Goal: Transaction & Acquisition: Purchase product/service

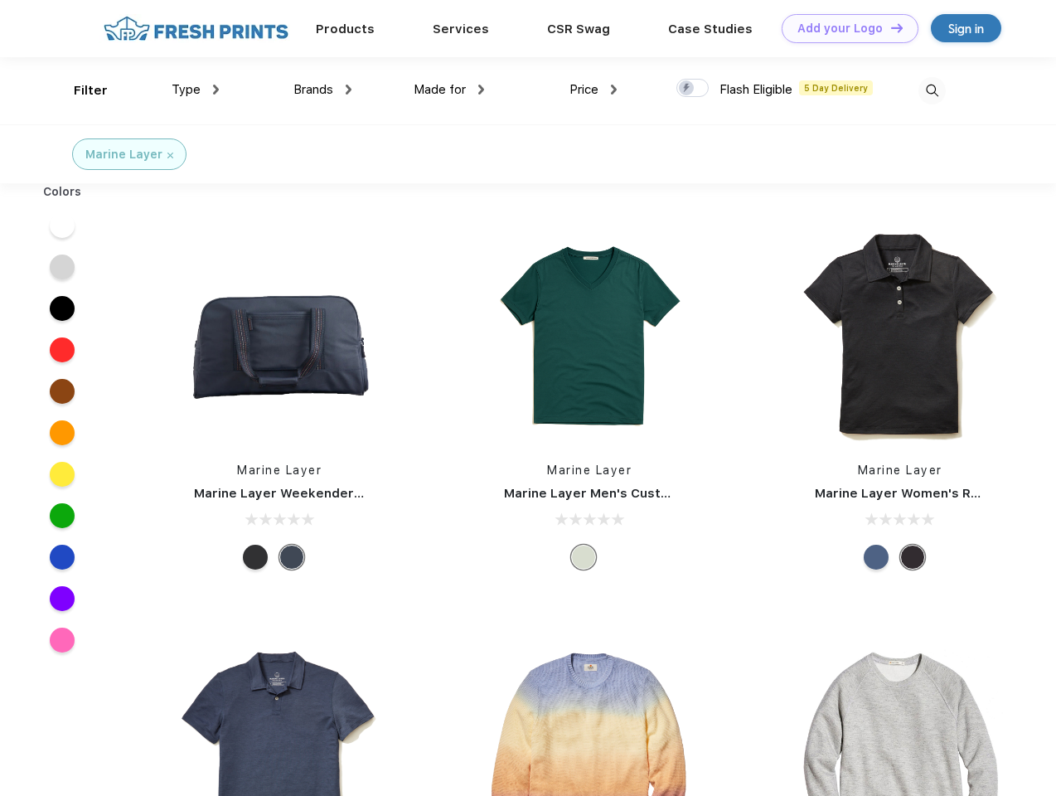
scroll to position [1, 0]
click at [844, 28] on link "Add your Logo Design Tool" at bounding box center [850, 28] width 137 height 29
click at [0, 0] on div "Design Tool" at bounding box center [0, 0] width 0 height 0
click at [889, 27] on link "Add your Logo Design Tool" at bounding box center [850, 28] width 137 height 29
click at [80, 90] on div "Filter" at bounding box center [91, 90] width 34 height 19
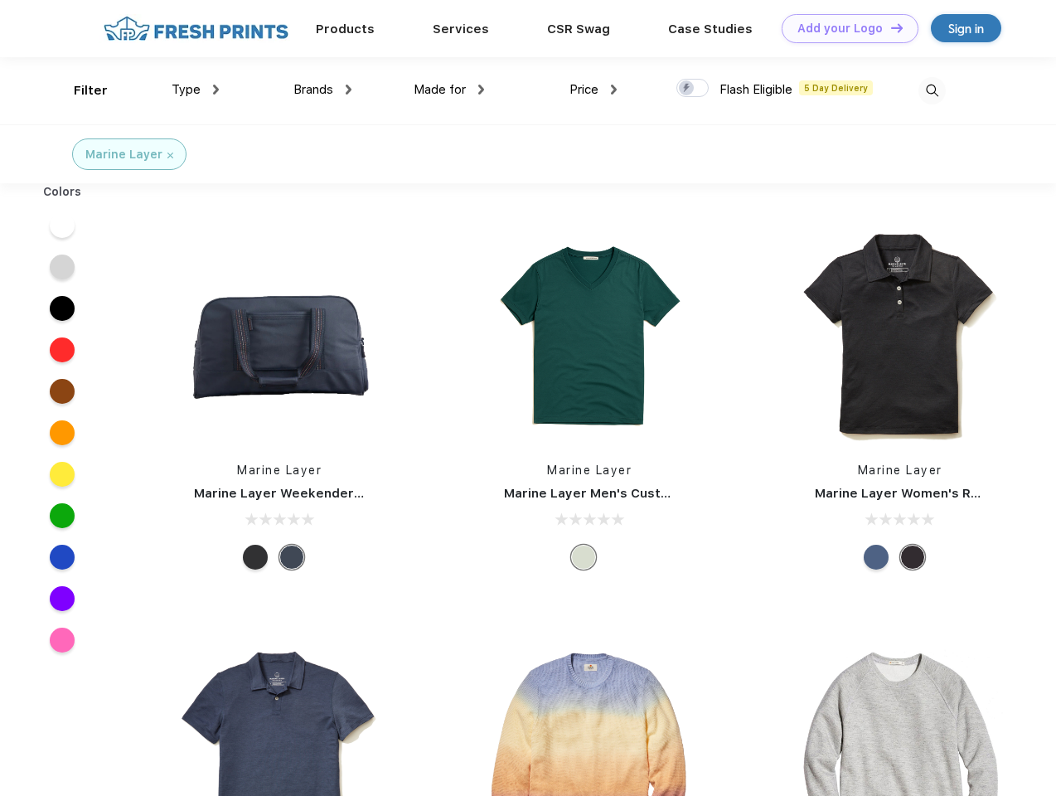
click at [196, 90] on span "Type" at bounding box center [186, 89] width 29 height 15
click at [322, 90] on span "Brands" at bounding box center [313, 89] width 40 height 15
click at [449, 90] on span "Made for" at bounding box center [440, 89] width 52 height 15
click at [593, 90] on span "Price" at bounding box center [583, 89] width 29 height 15
click at [693, 89] on div at bounding box center [692, 88] width 32 height 18
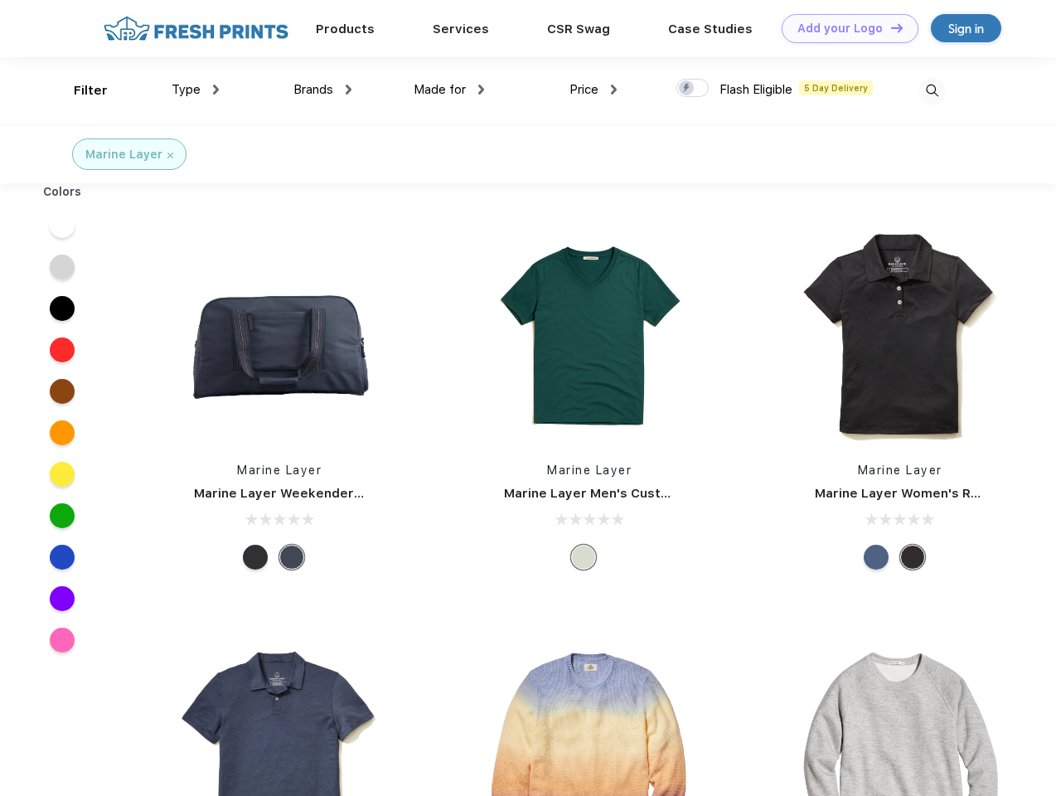
click at [687, 89] on input "checkbox" at bounding box center [681, 83] width 11 height 11
click at [932, 90] on img at bounding box center [931, 90] width 27 height 27
